Goal: Transaction & Acquisition: Purchase product/service

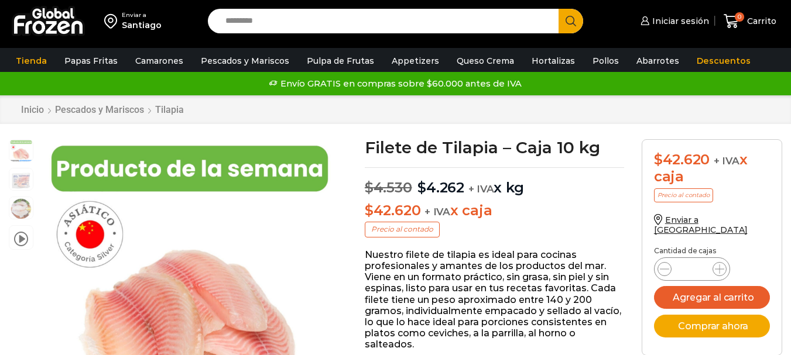
drag, startPoint x: 0, startPoint y: 0, endPoint x: 543, endPoint y: 251, distance: 598.2
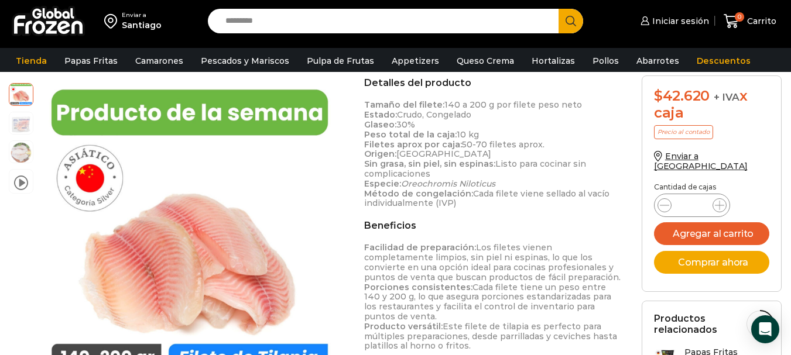
scroll to position [410, 0]
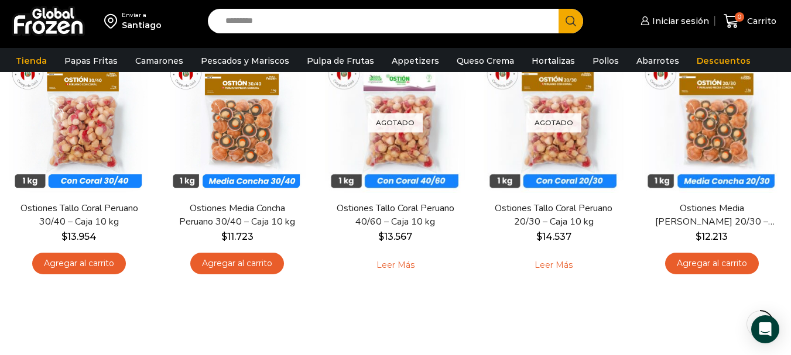
scroll to position [92, 0]
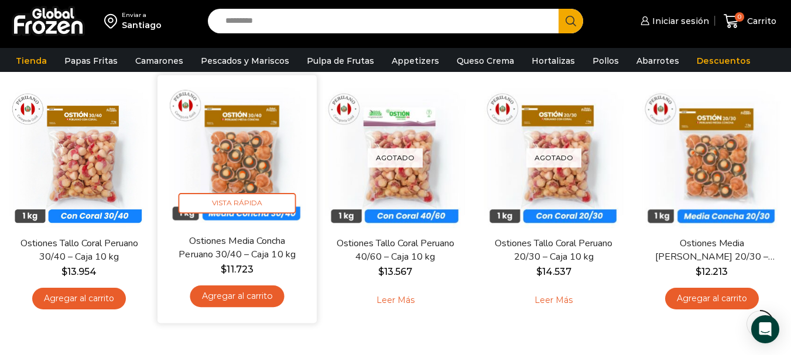
click at [241, 253] on link "Ostiones Media Concha Peruano 30/40 – Caja 10 kg" at bounding box center [237, 248] width 128 height 28
